Goal: Navigation & Orientation: Find specific page/section

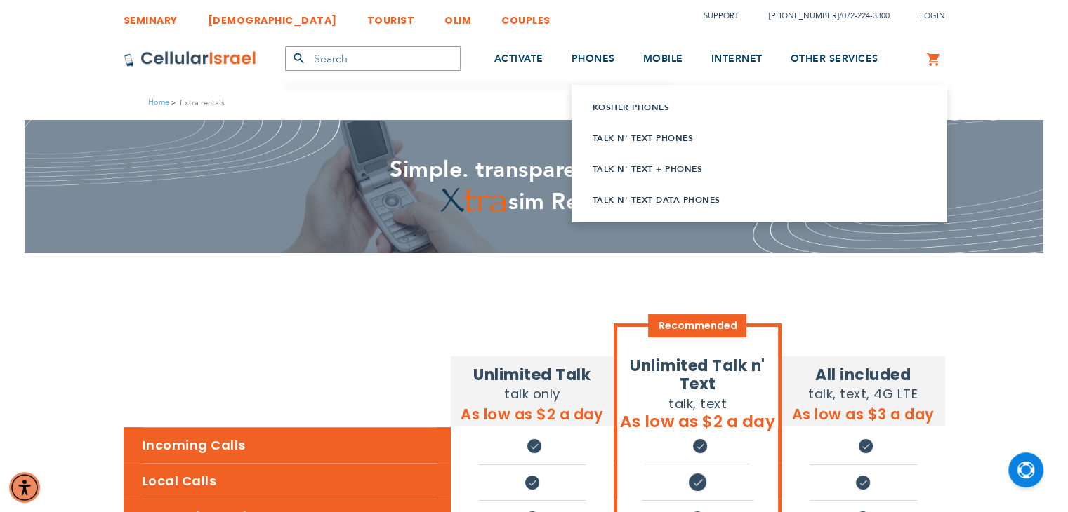
click at [607, 100] on link "Kosher Phones" at bounding box center [741, 107] width 298 height 14
click at [623, 133] on link "Talk n' Text Phones" at bounding box center [741, 138] width 298 height 14
click at [637, 172] on link "Talk n' Text + Phones" at bounding box center [741, 169] width 298 height 14
click at [646, 195] on link "Talk n' Text Data Phones" at bounding box center [741, 200] width 298 height 14
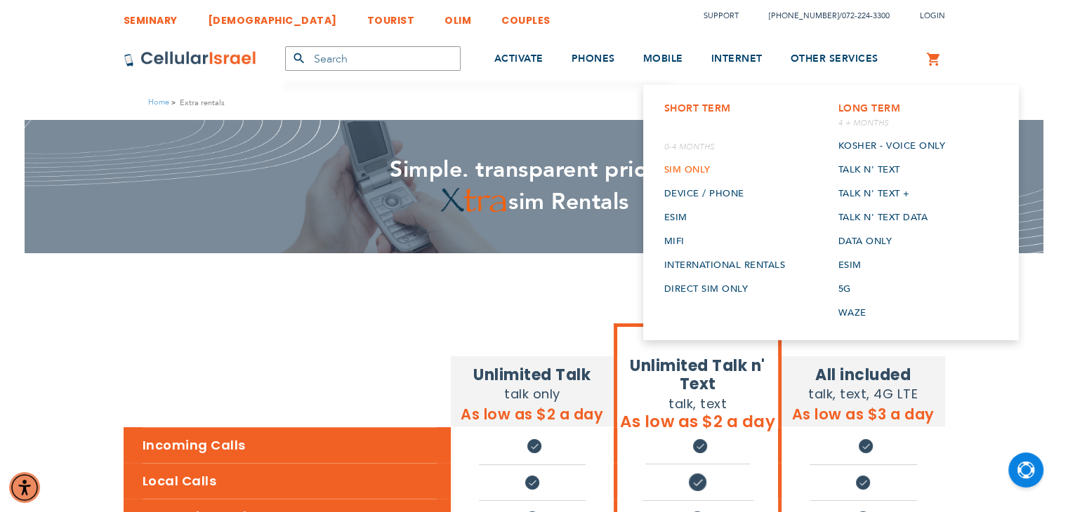
click at [688, 175] on link "SIM Only" at bounding box center [724, 170] width 121 height 24
click at [696, 194] on link "Device / Phone" at bounding box center [724, 194] width 121 height 24
click at [679, 217] on link "ESIM" at bounding box center [724, 218] width 121 height 24
click at [676, 237] on link "Mifi" at bounding box center [724, 242] width 121 height 24
click at [686, 267] on link "International rentals" at bounding box center [724, 265] width 121 height 24
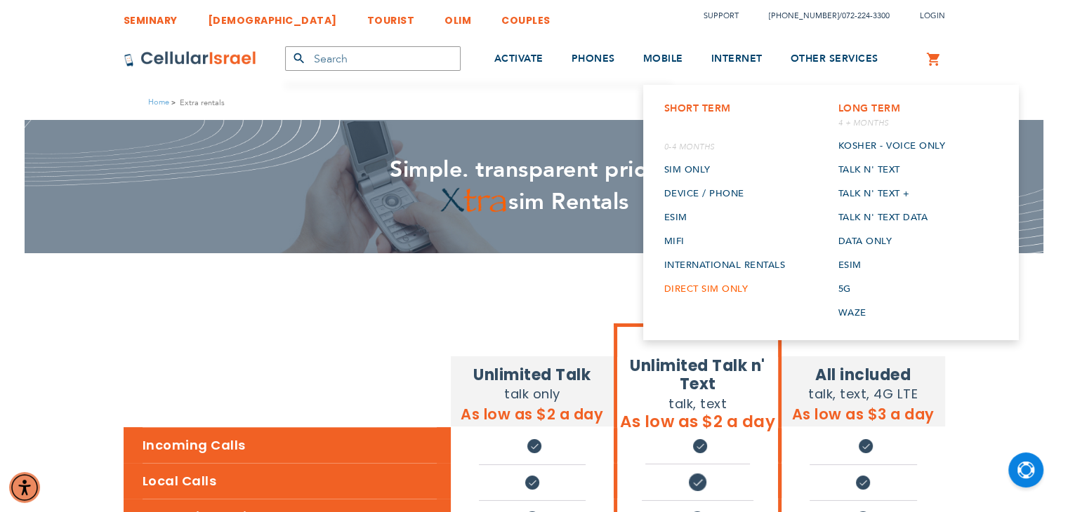
click at [691, 286] on link "Direct SIM Only" at bounding box center [724, 289] width 121 height 24
click at [870, 145] on link "Kosher - voice only" at bounding box center [890, 146] width 107 height 24
click at [871, 169] on link "Talk n' Text" at bounding box center [890, 170] width 107 height 24
click at [873, 190] on link "Talk n' Text +" at bounding box center [890, 194] width 107 height 24
click at [878, 213] on link "Talk n' Text Data" at bounding box center [890, 218] width 107 height 24
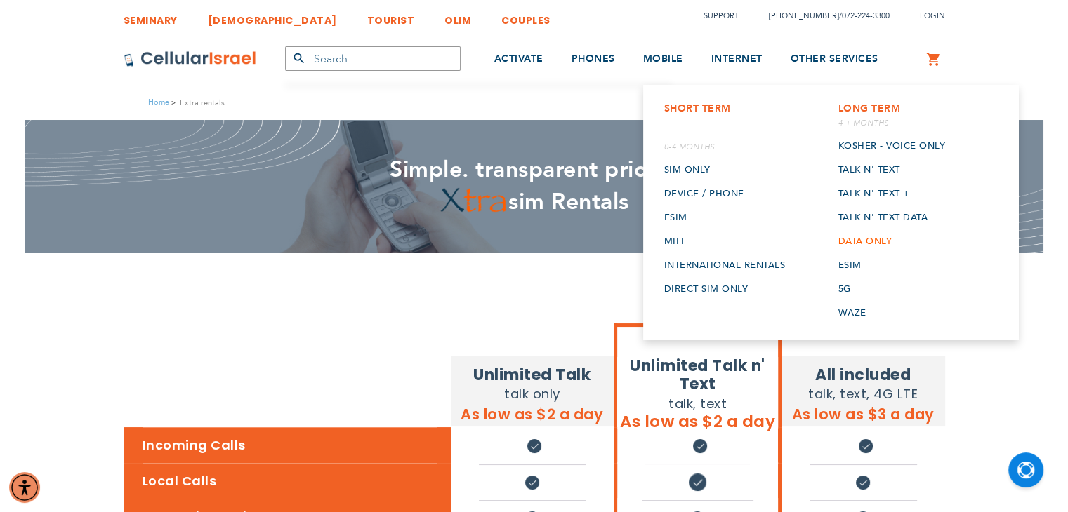
click at [873, 234] on link "Data only" at bounding box center [890, 242] width 107 height 24
click at [852, 267] on link "ESIM" at bounding box center [890, 265] width 107 height 24
click at [842, 291] on link "5G" at bounding box center [890, 289] width 107 height 24
click at [847, 306] on link "Waze" at bounding box center [890, 313] width 107 height 24
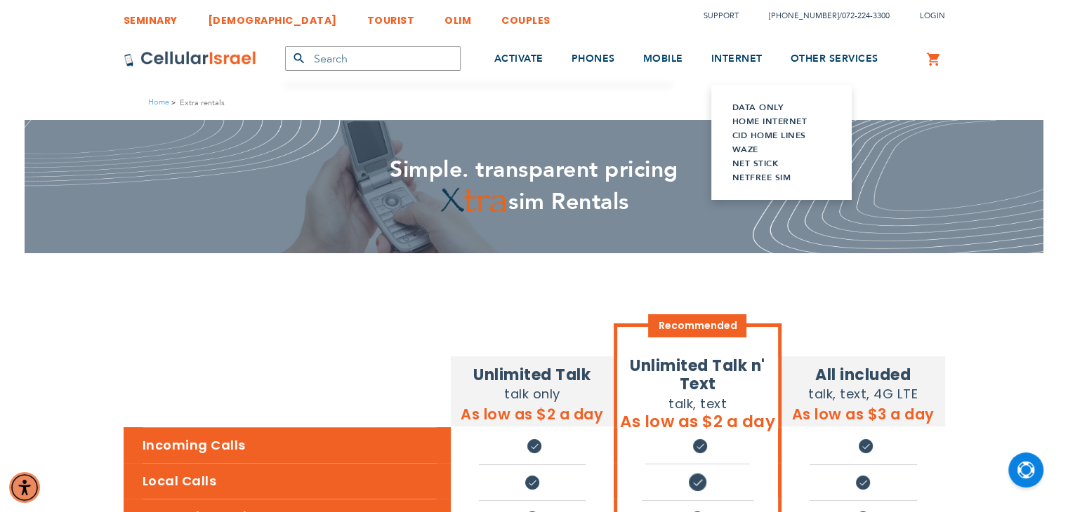
click at [749, 107] on link "Data Only" at bounding box center [781, 107] width 98 height 14
click at [752, 116] on link "Home Internet" at bounding box center [781, 121] width 98 height 14
click at [755, 131] on link "CID Home Lines" at bounding box center [781, 135] width 98 height 14
click at [750, 147] on link "Waze" at bounding box center [781, 149] width 98 height 14
click at [754, 161] on link "Net Stick" at bounding box center [781, 164] width 98 height 14
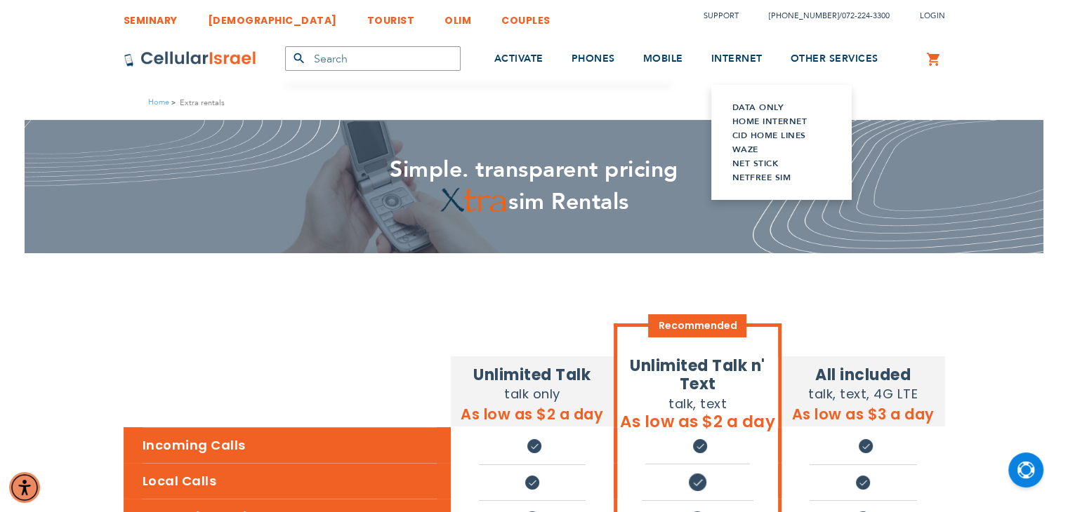
click at [756, 173] on link "Netfree Sim" at bounding box center [781, 178] width 98 height 14
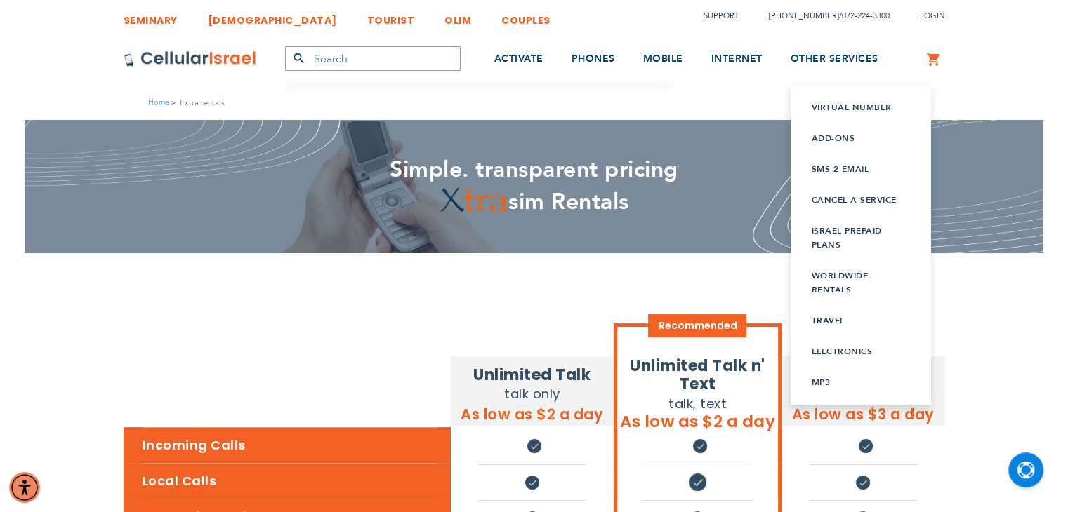
click at [825, 105] on link "Virtual Number" at bounding box center [860, 107] width 98 height 14
click at [839, 135] on link "Add-ons" at bounding box center [860, 138] width 98 height 14
click at [846, 164] on link "SMS 2 Email" at bounding box center [860, 169] width 98 height 14
click at [854, 198] on link "Cancel a service" at bounding box center [860, 200] width 98 height 14
click at [835, 239] on link "Israel prepaid plans" at bounding box center [860, 238] width 98 height 28
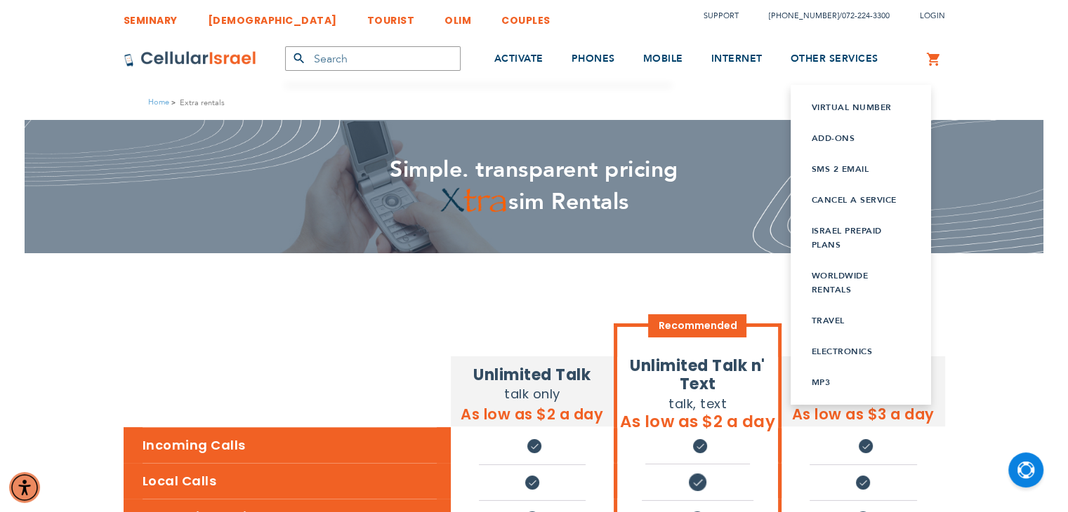
click at [835, 278] on link "WORLDWIDE rentals" at bounding box center [860, 283] width 98 height 28
click at [829, 321] on link "Travel" at bounding box center [860, 321] width 98 height 14
click at [828, 354] on link "Electronics" at bounding box center [860, 352] width 98 height 14
click at [821, 379] on link "Mp3" at bounding box center [860, 383] width 98 height 14
